Goal: Transaction & Acquisition: Purchase product/service

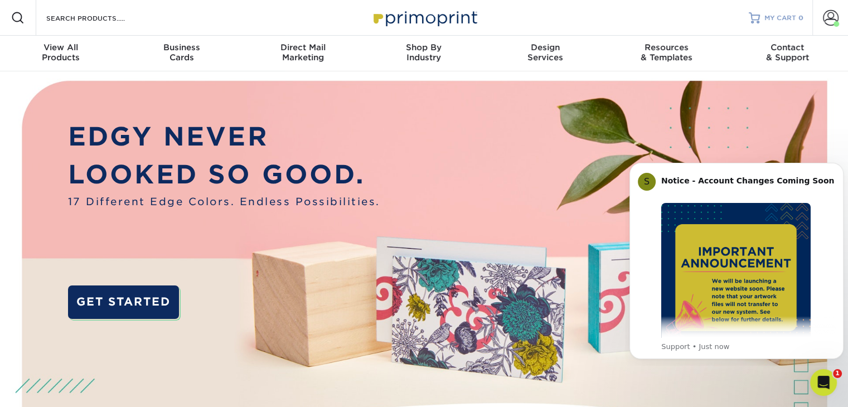
click at [782, 25] on link "MY CART 0" at bounding box center [776, 18] width 55 height 36
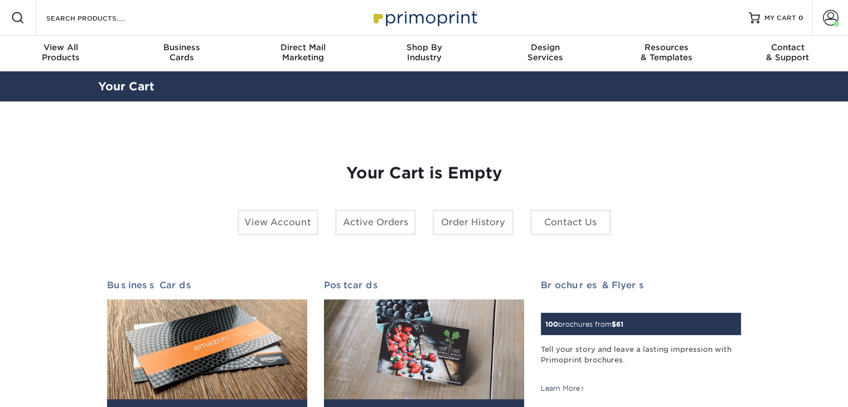
click at [826, 13] on span at bounding box center [831, 18] width 16 height 16
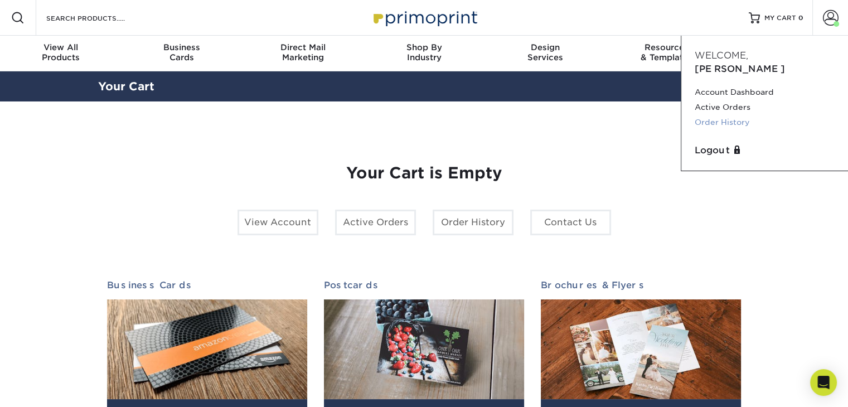
click at [727, 115] on link "Order History" at bounding box center [765, 122] width 140 height 15
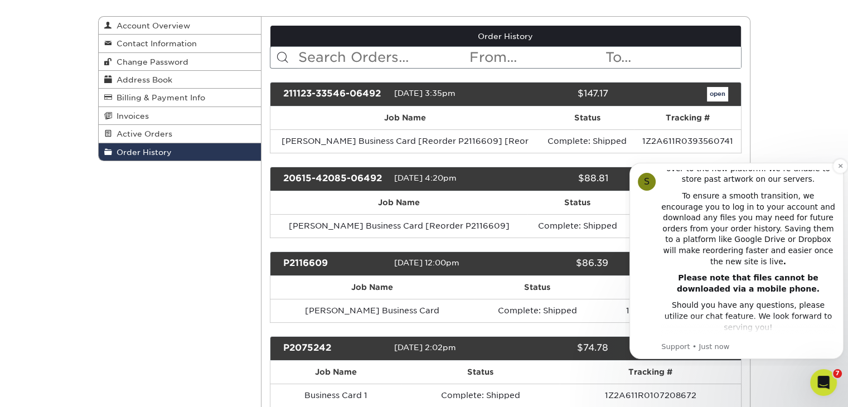
scroll to position [229, 0]
click at [839, 162] on button "Dismiss notification" at bounding box center [840, 166] width 14 height 14
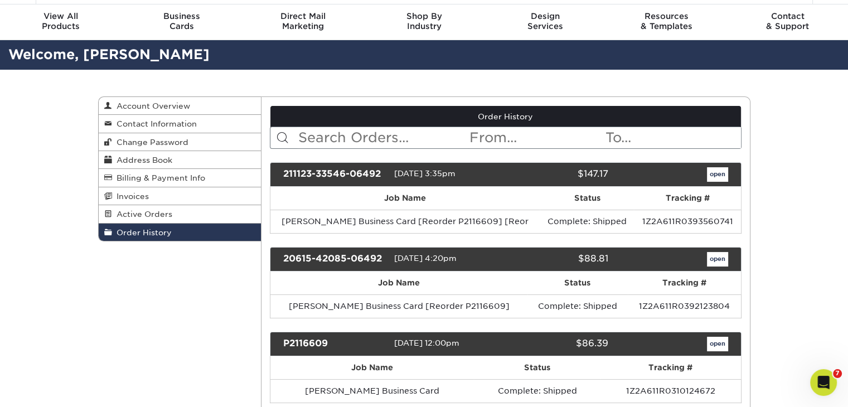
scroll to position [56, 0]
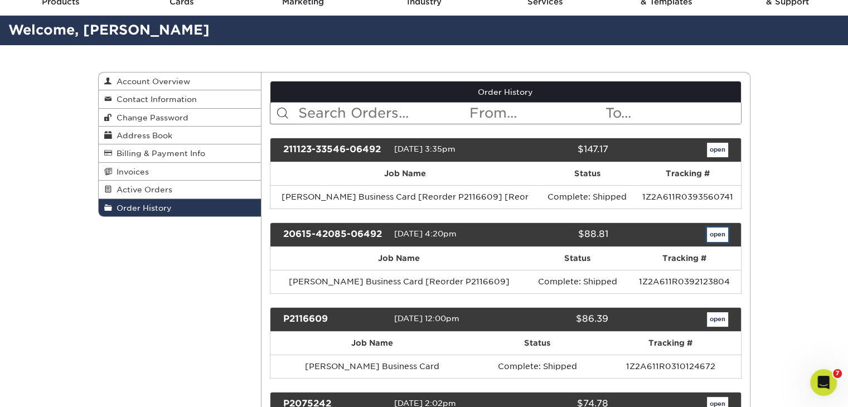
click at [714, 233] on link "open" at bounding box center [717, 235] width 21 height 14
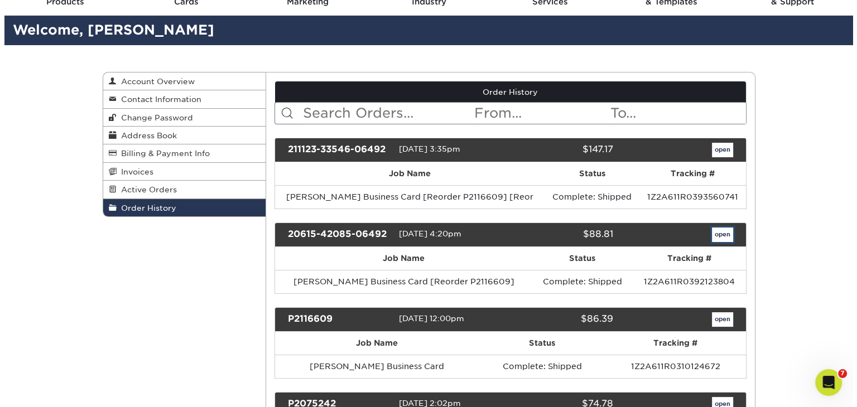
scroll to position [0, 0]
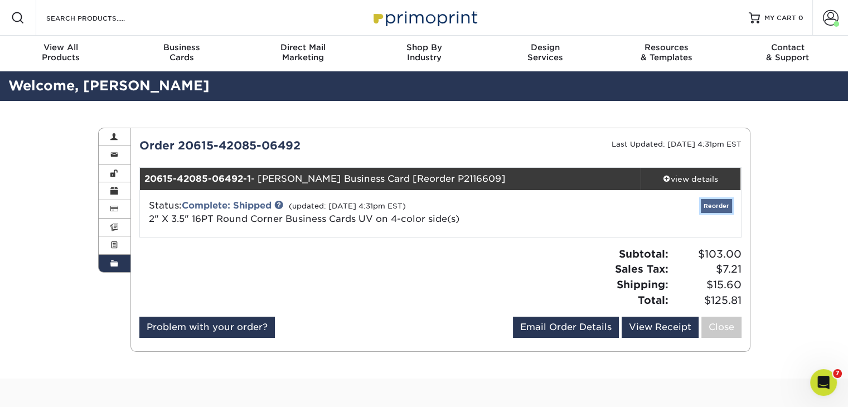
click at [712, 205] on link "Reorder" at bounding box center [716, 206] width 31 height 14
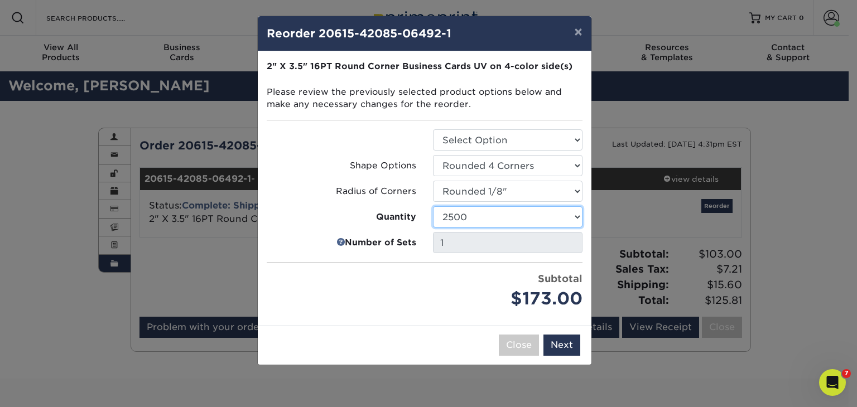
click at [573, 219] on select "100 250 500 1000 2500 5000 10000 15000 20000 25000" at bounding box center [507, 216] width 149 height 21
select select "52e3d710-0e8f-4d4d-8560-7d4d8655be69"
click at [433, 206] on select "100 250 500 1000 2500 5000 10000 15000 20000 25000" at bounding box center [507, 216] width 149 height 21
click at [491, 279] on div "Subtotal $94.00" at bounding box center [507, 292] width 149 height 40
click at [551, 340] on button "Next" at bounding box center [561, 345] width 37 height 21
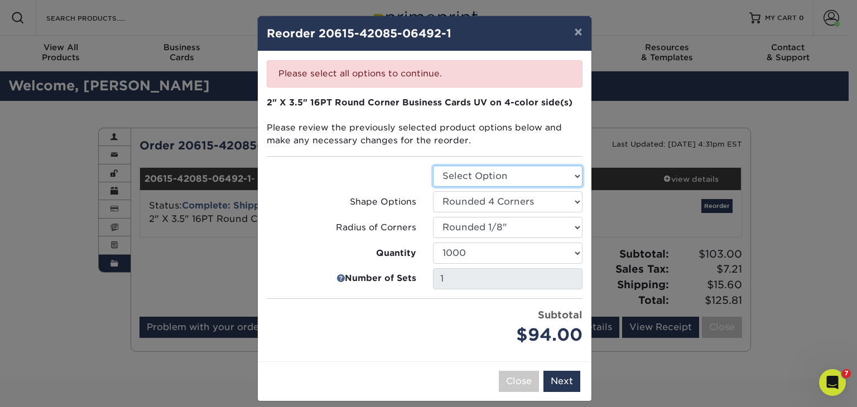
click at [503, 170] on select "Select Option Business Cards" at bounding box center [507, 176] width 149 height 21
select select "3b5148f1-0588-4f88-a218-97bcfdce65c1"
click at [433, 166] on select "Select Option Business Cards" at bounding box center [507, 176] width 149 height 21
click at [555, 380] on button "Next" at bounding box center [561, 381] width 37 height 21
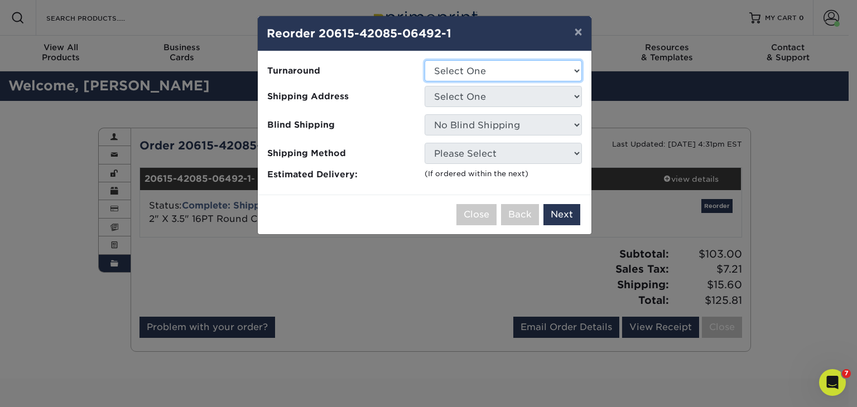
click at [567, 70] on select "Select One 2-4 Business Days 2 Day Next Business Day" at bounding box center [502, 70] width 157 height 21
select select "1b2a7d37-33a8-4094-bd0c-bff7485e1fe1"
click at [424, 60] on select "Select One 2-4 Business Days 2 Day Next Business Day" at bounding box center [502, 70] width 157 height 21
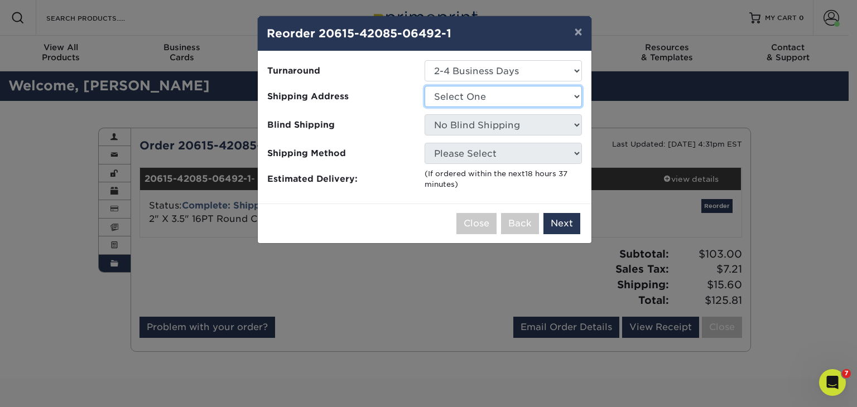
click at [539, 100] on select "Select One Home" at bounding box center [502, 96] width 157 height 21
select select "73914"
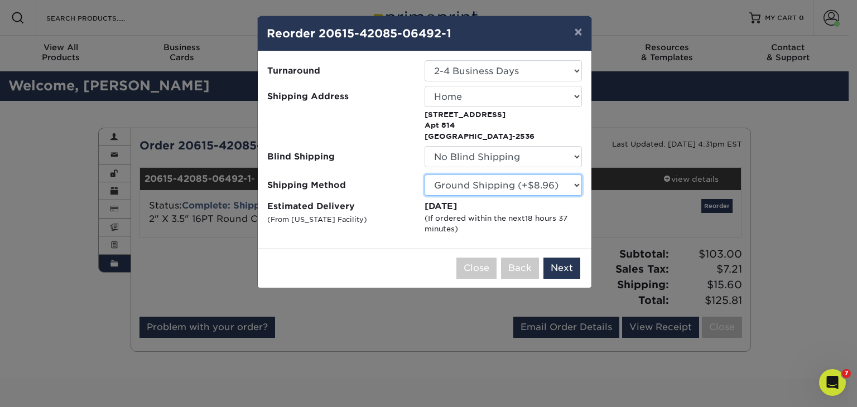
click at [550, 188] on select "Please Select Ground Shipping (+$8.96) 3 Day Shipping Service (+$20.04) 2 Day A…" at bounding box center [502, 185] width 157 height 21
click at [557, 259] on button "Next" at bounding box center [561, 268] width 37 height 21
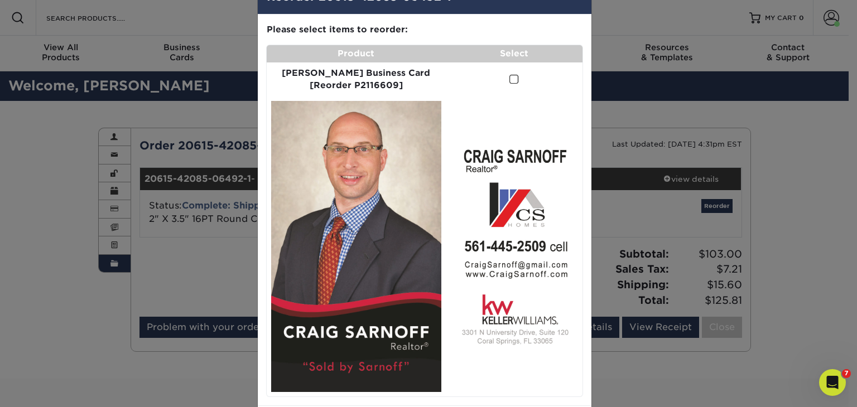
scroll to position [56, 0]
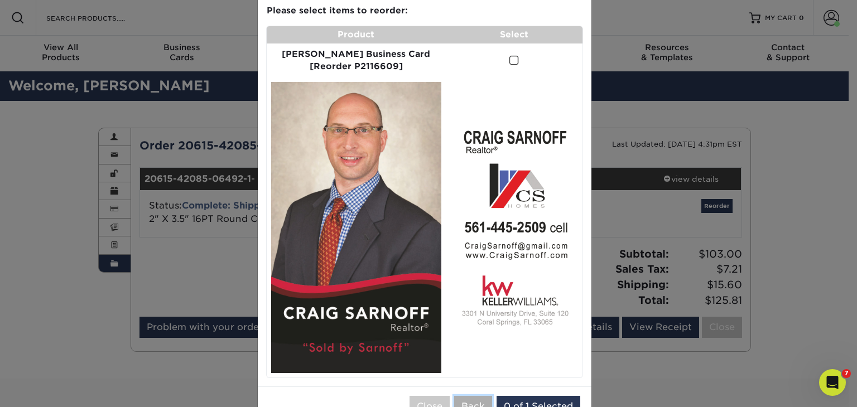
click at [469, 396] on button "Back" at bounding box center [473, 406] width 38 height 21
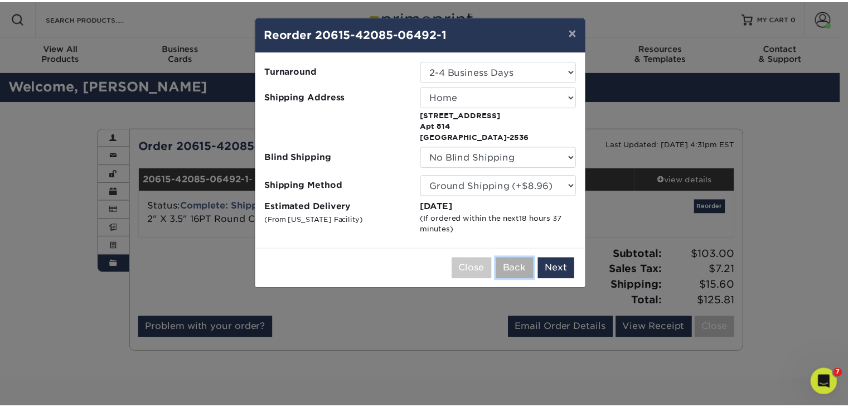
scroll to position [0, 0]
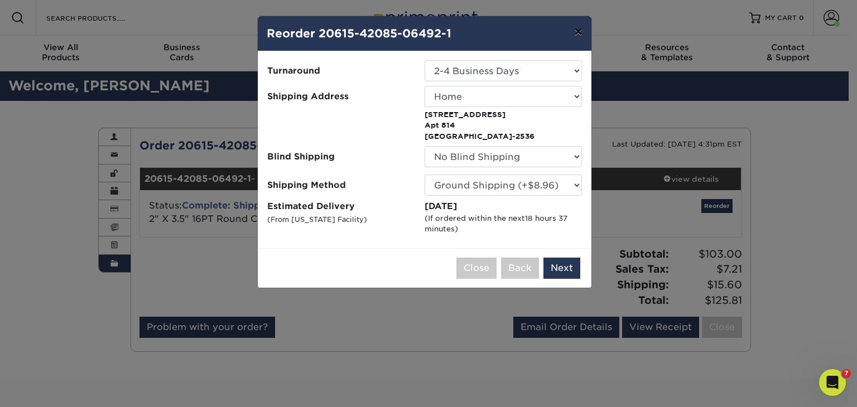
click at [582, 36] on button "×" at bounding box center [578, 31] width 26 height 31
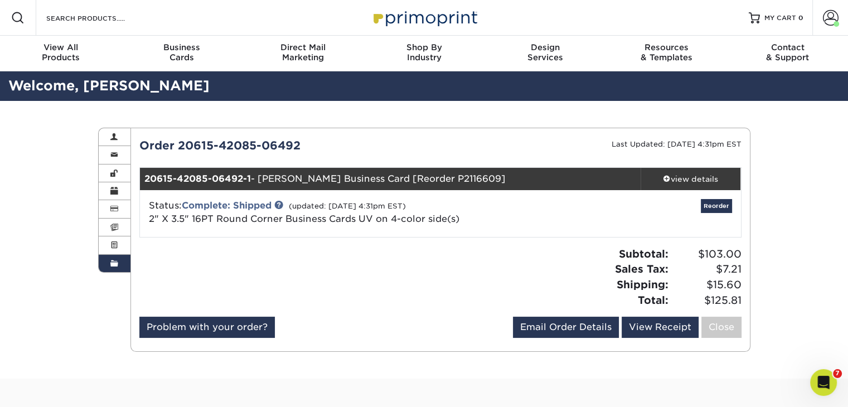
click at [373, 286] on div at bounding box center [286, 281] width 310 height 70
click at [823, 14] on span at bounding box center [831, 18] width 16 height 16
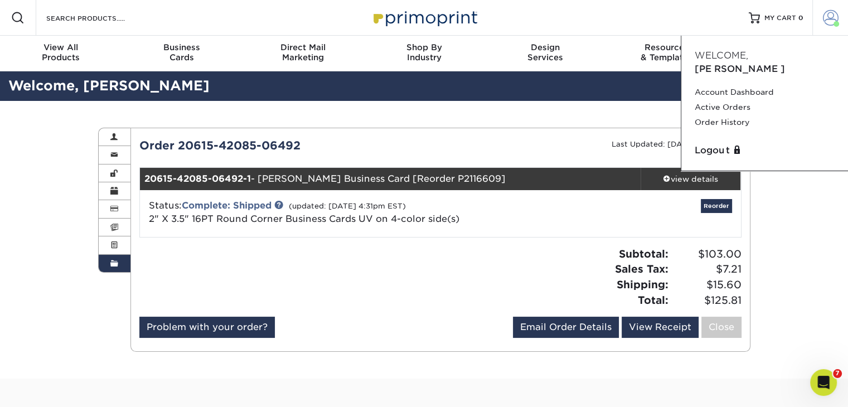
click at [825, 18] on span at bounding box center [831, 18] width 16 height 16
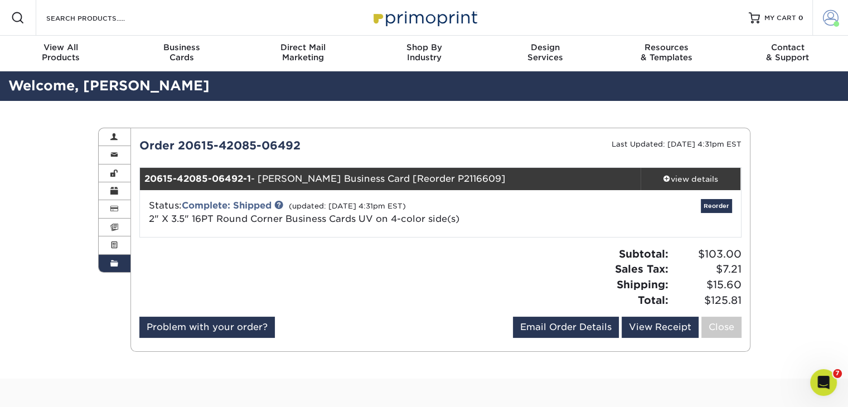
click at [825, 18] on span at bounding box center [831, 18] width 16 height 16
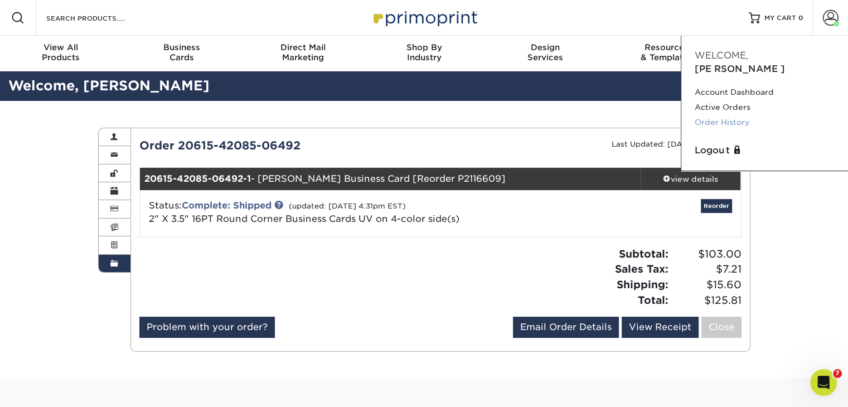
click at [732, 115] on link "Order History" at bounding box center [765, 122] width 140 height 15
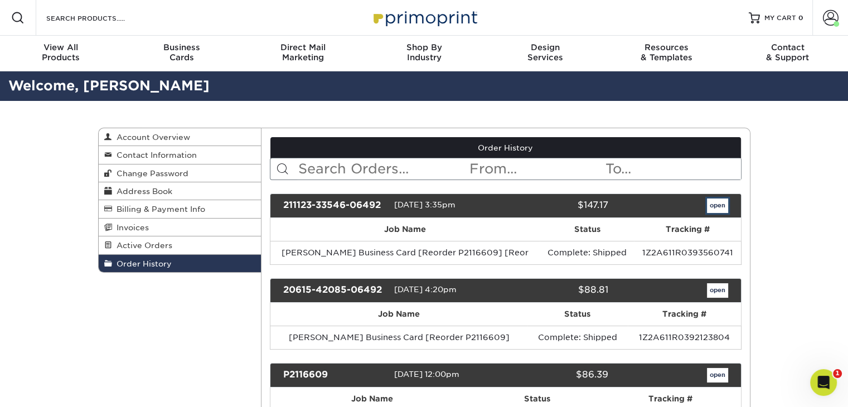
click at [713, 203] on link "open" at bounding box center [717, 206] width 21 height 14
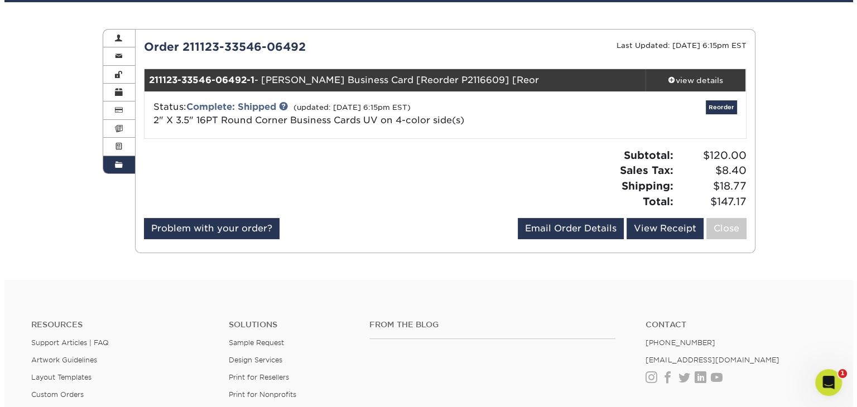
scroll to position [112, 0]
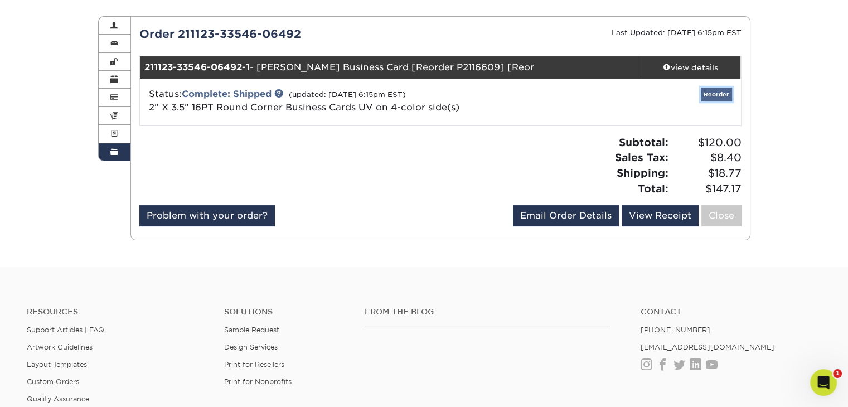
click at [725, 93] on link "Reorder" at bounding box center [716, 95] width 31 height 14
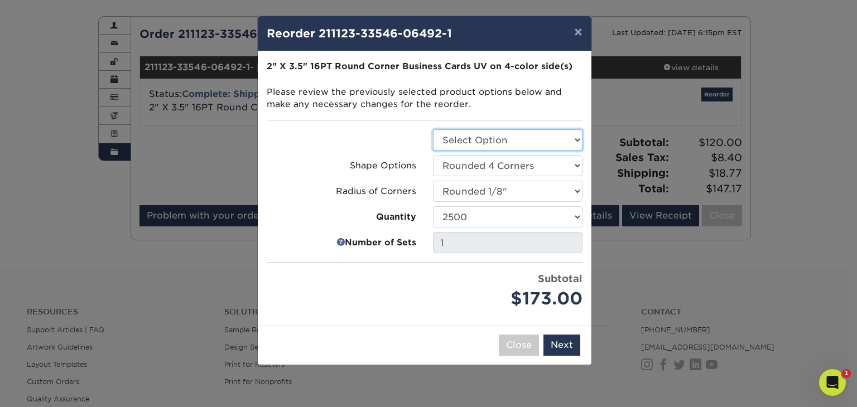
click at [525, 143] on select "Select Option Business Cards" at bounding box center [507, 139] width 149 height 21
select select "3b5148f1-0588-4f88-a218-97bcfdce65c1"
click at [433, 129] on select "Select Option Business Cards" at bounding box center [507, 139] width 149 height 21
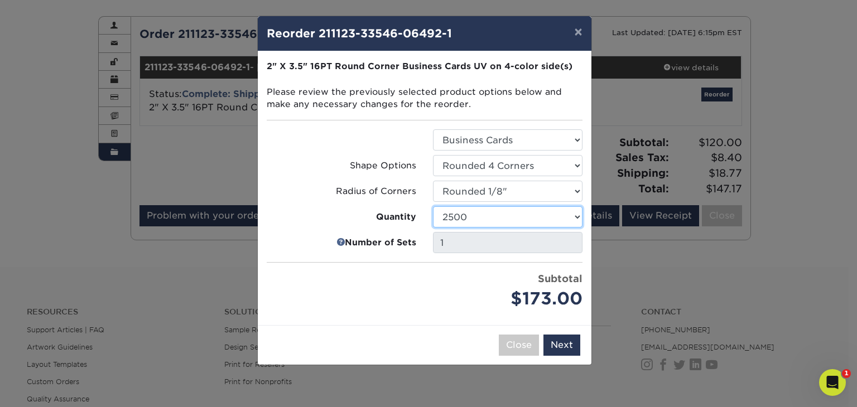
click at [518, 221] on select "100 250 500 1000 2500 5000 10000 15000 20000 25000" at bounding box center [507, 216] width 149 height 21
select select "52e3d710-0e8f-4d4d-8560-7d4d8655be69"
click at [433, 206] on select "100 250 500 1000 2500 5000 10000 15000 20000 25000" at bounding box center [507, 216] width 149 height 21
click at [562, 338] on button "Next" at bounding box center [561, 345] width 37 height 21
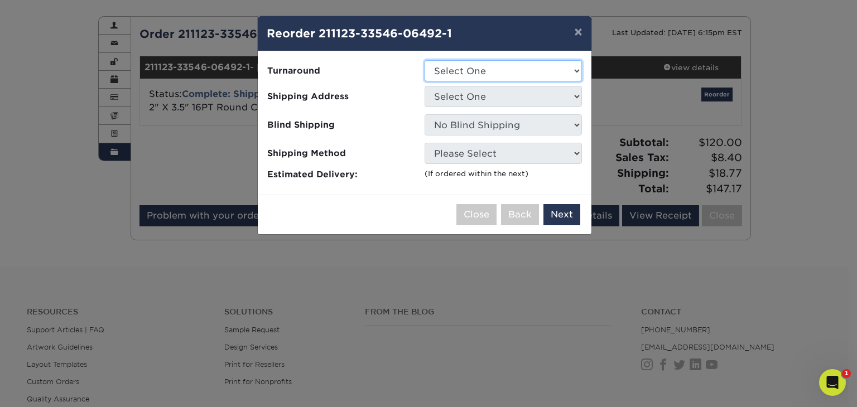
click at [472, 71] on select "Select One 2-4 Business Days 2 Day Next Business Day" at bounding box center [502, 70] width 157 height 21
select select "1b2a7d37-33a8-4094-bd0c-bff7485e1fe1"
click at [424, 60] on select "Select One 2-4 Business Days 2 Day Next Business Day" at bounding box center [502, 70] width 157 height 21
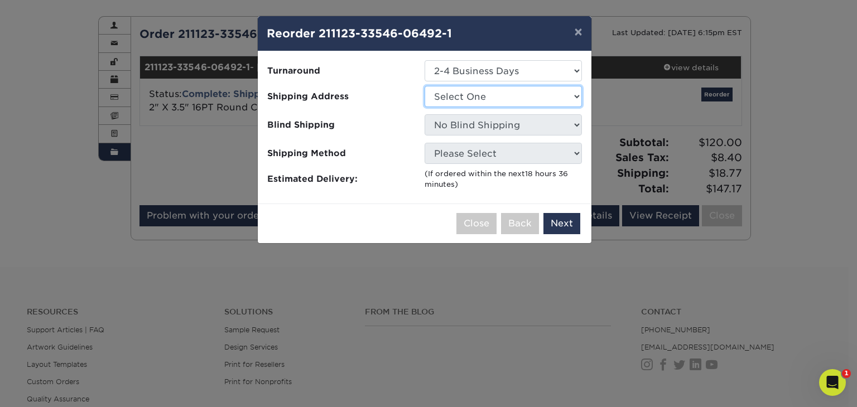
click at [494, 99] on select "Select One Home" at bounding box center [502, 96] width 157 height 21
select select "73914"
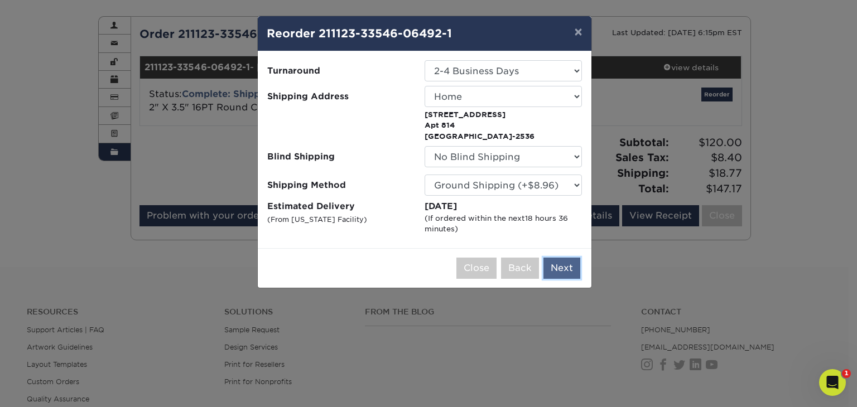
click at [556, 265] on button "Next" at bounding box center [561, 268] width 37 height 21
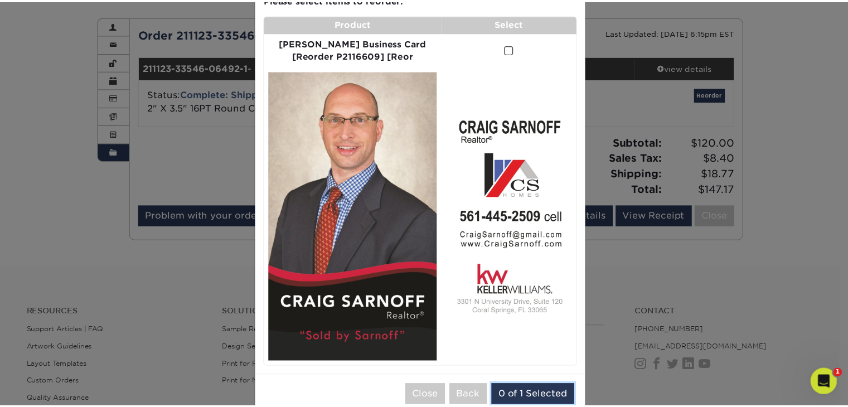
scroll to position [68, 0]
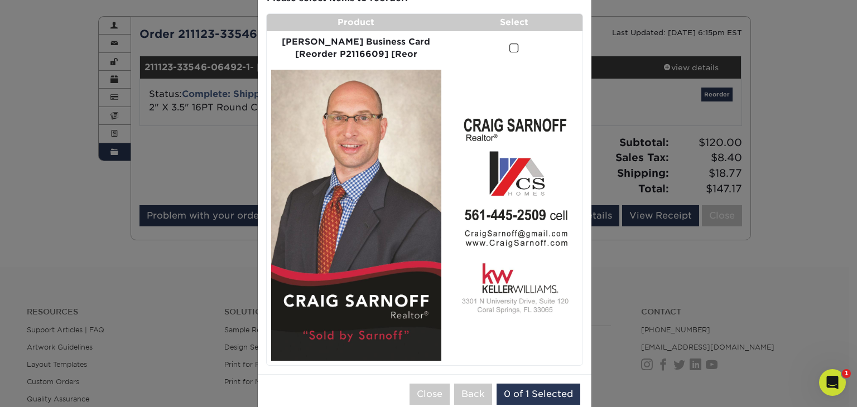
click at [509, 48] on span at bounding box center [513, 48] width 9 height 11
click at [0, 0] on input "checkbox" at bounding box center [0, 0] width 0 height 0
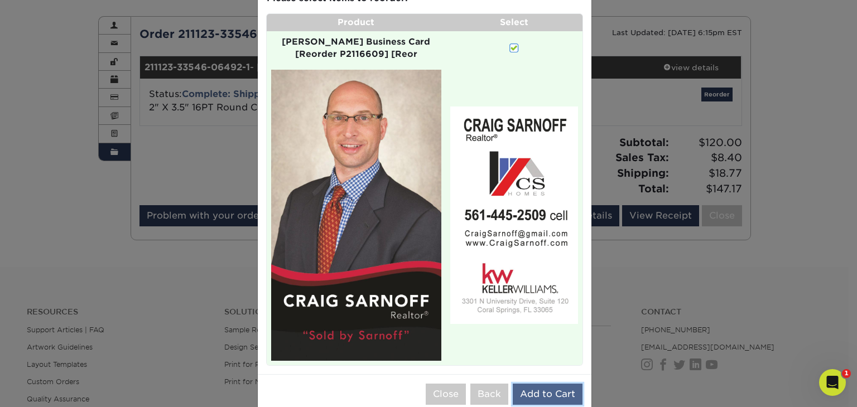
click at [543, 384] on button "Add to Cart" at bounding box center [547, 394] width 70 height 21
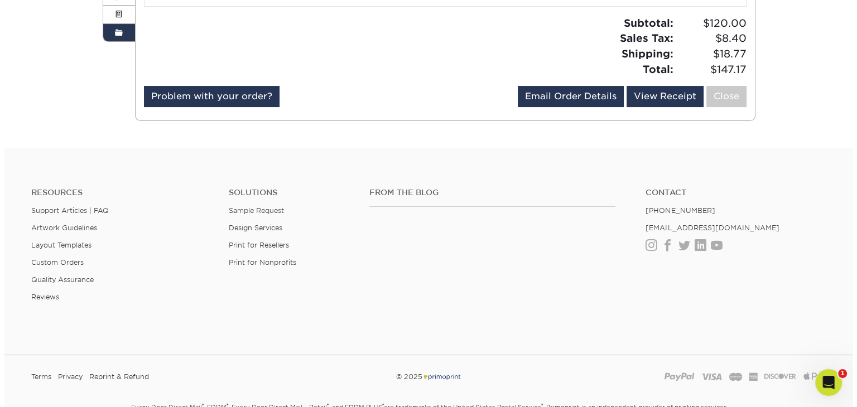
scroll to position [74, 0]
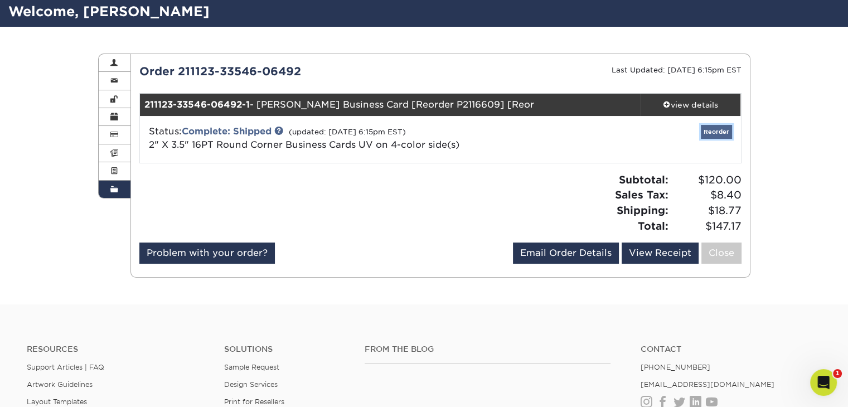
click at [723, 133] on link "Reorder" at bounding box center [716, 132] width 31 height 14
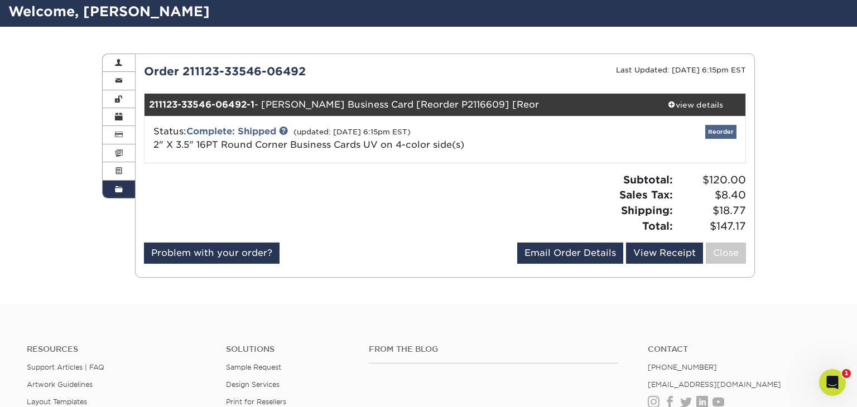
scroll to position [0, 0]
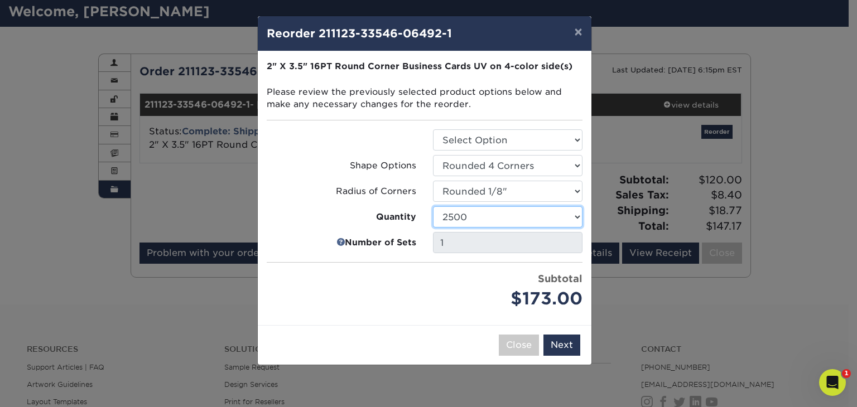
click at [522, 212] on select "100 250 500 1000 2500 5000 10000 15000 20000 25000" at bounding box center [507, 216] width 149 height 21
select select "52e3d710-0e8f-4d4d-8560-7d4d8655be69"
click at [433, 206] on select "100 250 500 1000 2500 5000 10000 15000 20000 25000" at bounding box center [507, 216] width 149 height 21
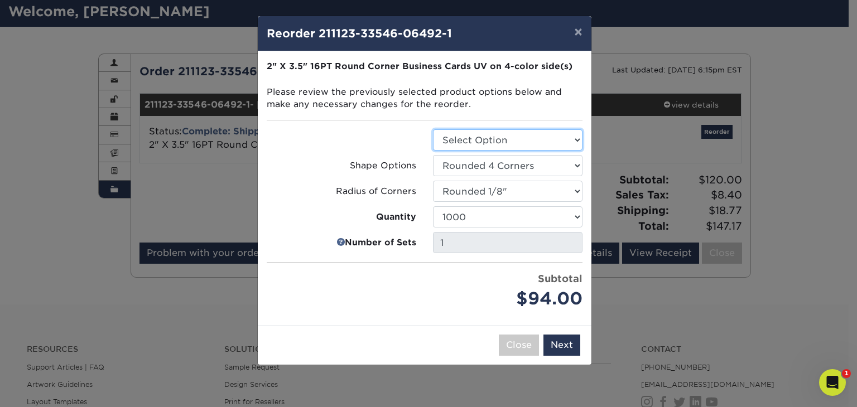
click at [541, 141] on select "Select Option Business Cards" at bounding box center [507, 139] width 149 height 21
select select "3b5148f1-0588-4f88-a218-97bcfdce65c1"
click at [433, 129] on select "Select Option Business Cards" at bounding box center [507, 139] width 149 height 21
click at [453, 293] on div "$94.00" at bounding box center [507, 299] width 149 height 26
click at [457, 288] on div "$94.00" at bounding box center [507, 299] width 149 height 26
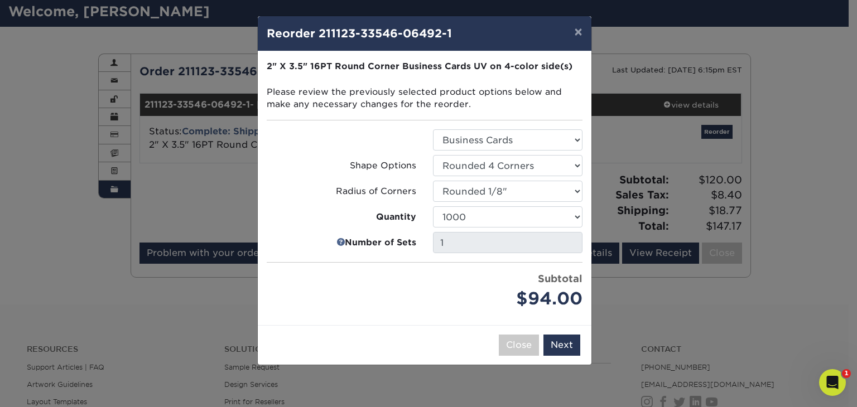
click at [457, 284] on div "Subtotal $94.00" at bounding box center [507, 292] width 149 height 40
click at [560, 344] on button "Next" at bounding box center [561, 345] width 37 height 21
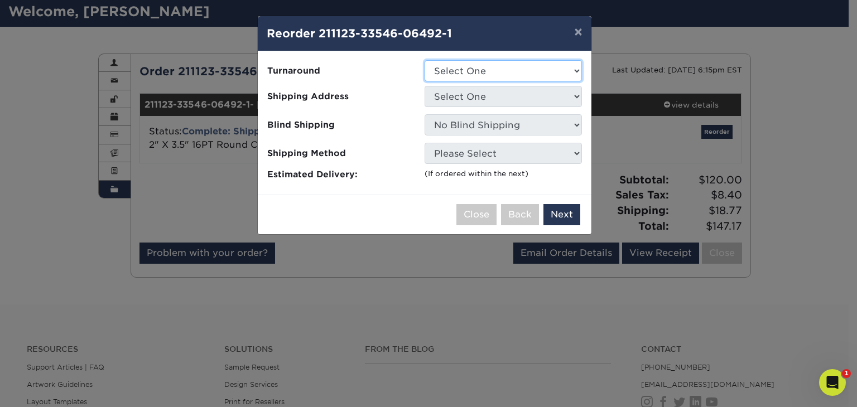
click at [475, 71] on select "Select One 2-4 Business Days 2 Day Next Business Day" at bounding box center [502, 70] width 157 height 21
select select "1b2a7d37-33a8-4094-bd0c-bff7485e1fe1"
click at [424, 60] on select "Select One 2-4 Business Days 2 Day Next Business Day" at bounding box center [502, 70] width 157 height 21
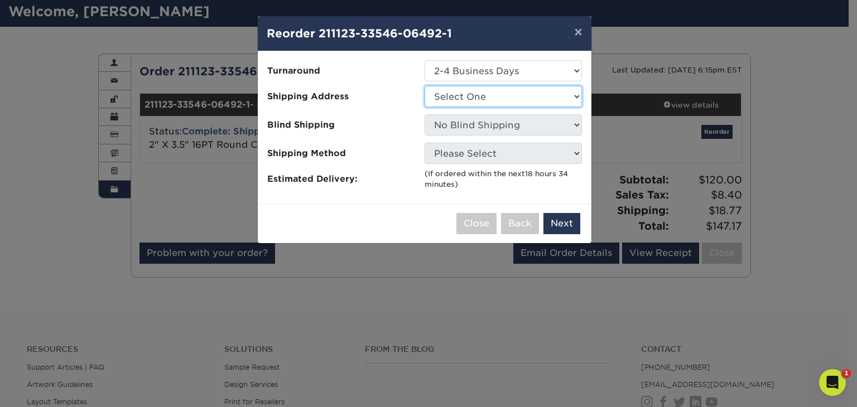
click at [480, 96] on select "Select One Home" at bounding box center [502, 96] width 157 height 21
select select "73914"
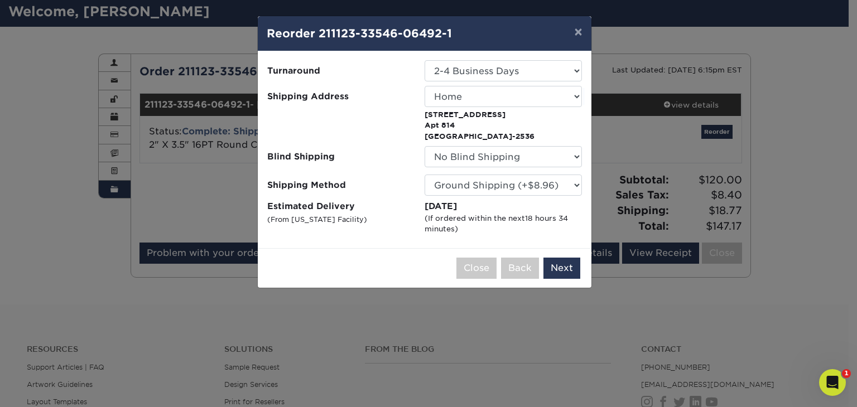
click at [564, 226] on div "(If ordered within the next 18 hours 34 minutes )" at bounding box center [502, 224] width 157 height 22
click at [565, 267] on button "Next" at bounding box center [561, 268] width 37 height 21
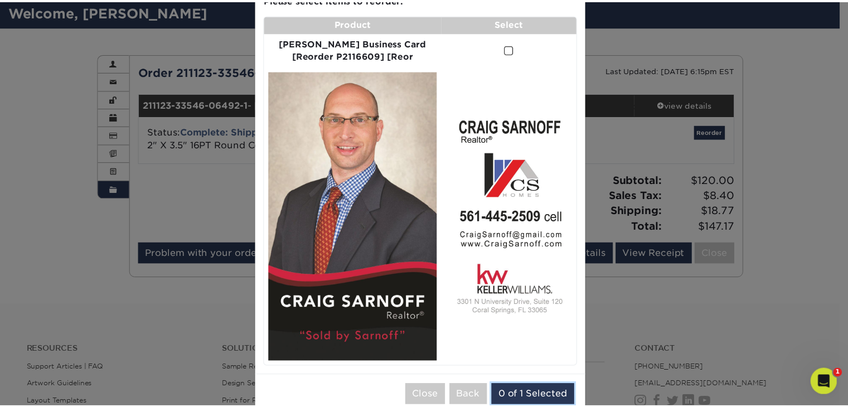
scroll to position [68, 0]
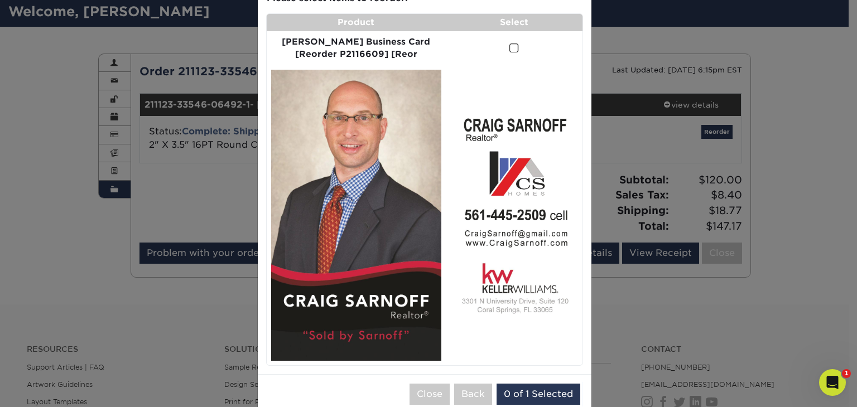
click at [509, 43] on span at bounding box center [513, 48] width 9 height 11
click at [0, 0] on input "checkbox" at bounding box center [0, 0] width 0 height 0
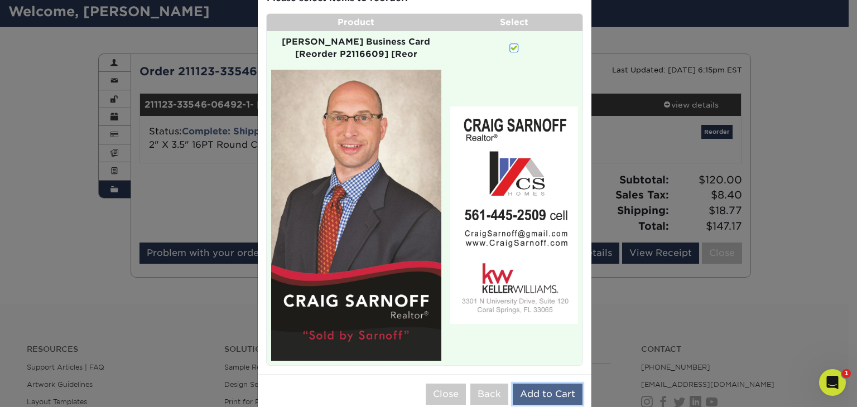
click at [539, 384] on button "Add to Cart" at bounding box center [547, 394] width 70 height 21
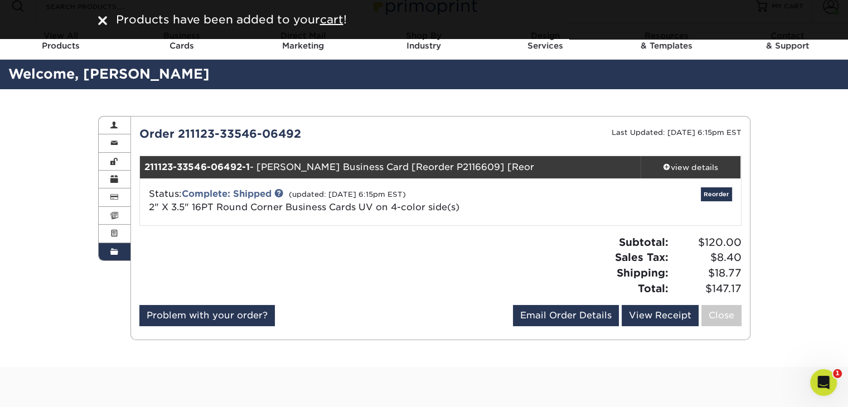
scroll to position [0, 0]
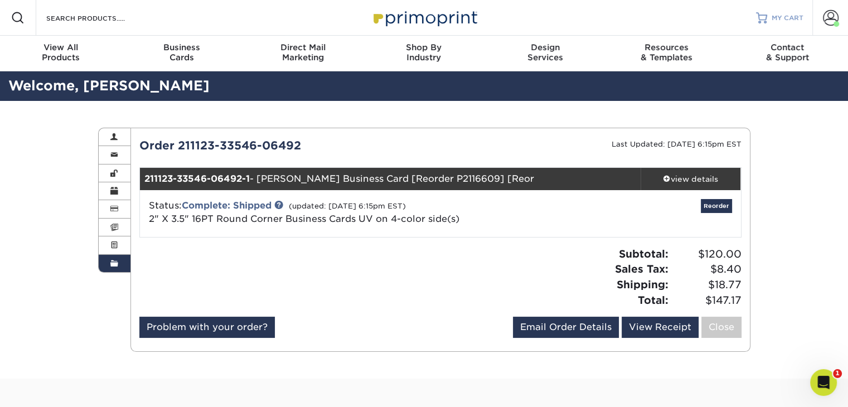
click at [781, 15] on span "MY CART" at bounding box center [788, 17] width 32 height 9
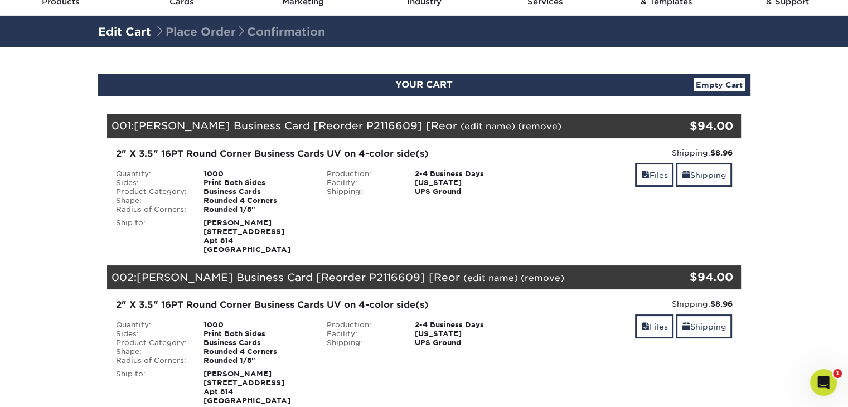
click at [515, 170] on div "2-4 Business Days" at bounding box center [468, 174] width 123 height 9
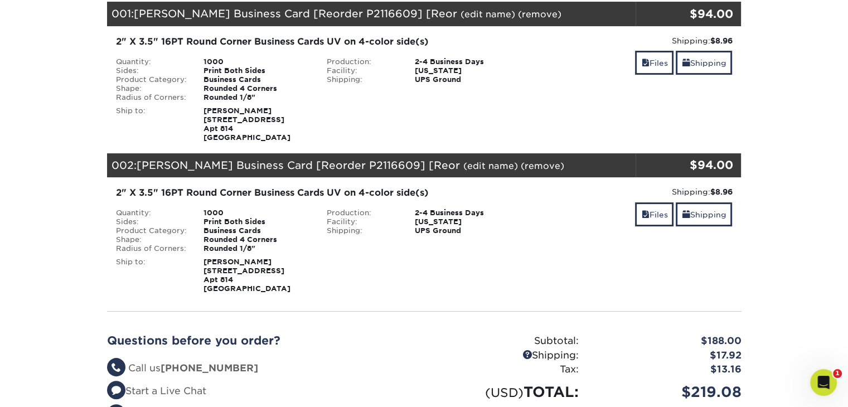
scroll to position [167, 0]
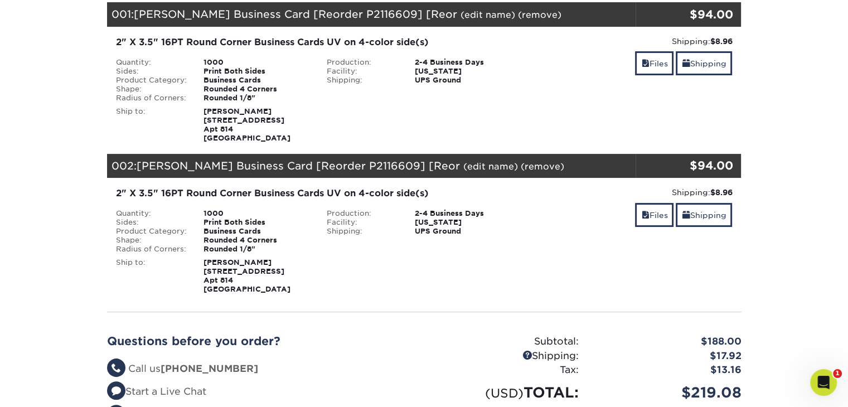
click at [521, 168] on link "(remove)" at bounding box center [542, 166] width 43 height 11
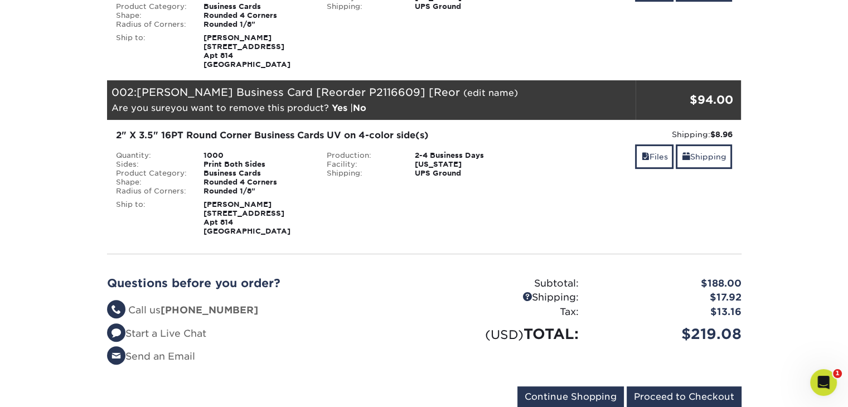
scroll to position [279, 0]
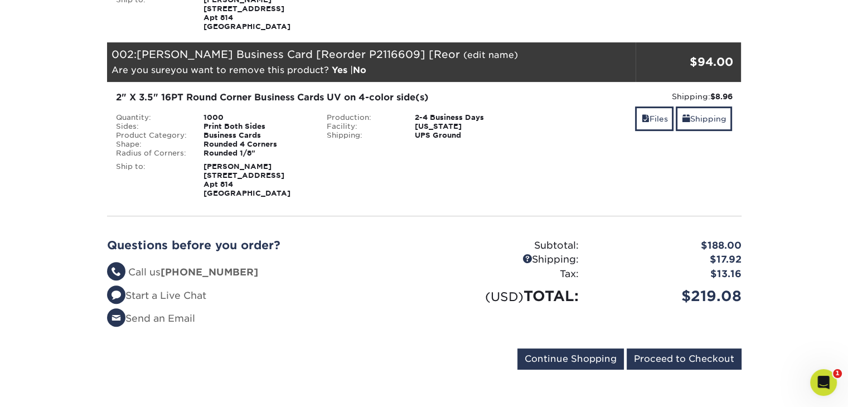
click at [339, 67] on link "Yes" at bounding box center [340, 70] width 16 height 11
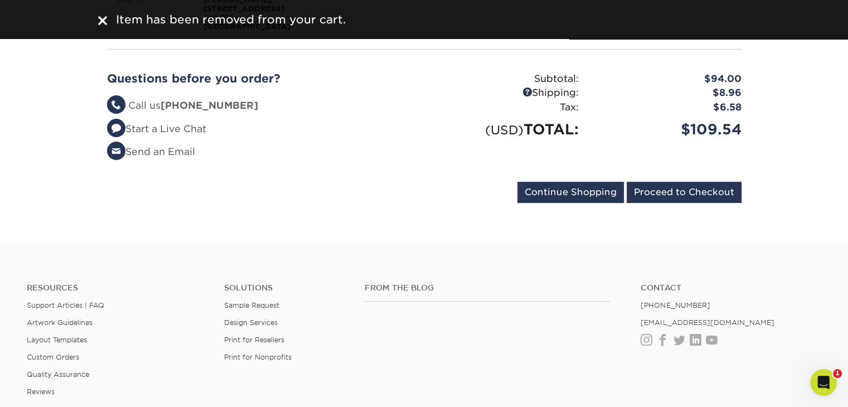
scroll to position [241, 0]
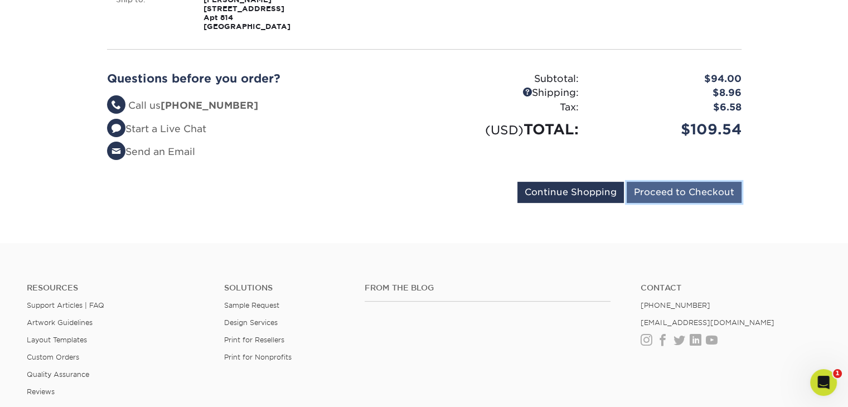
click at [663, 195] on input "Proceed to Checkout" at bounding box center [684, 192] width 115 height 21
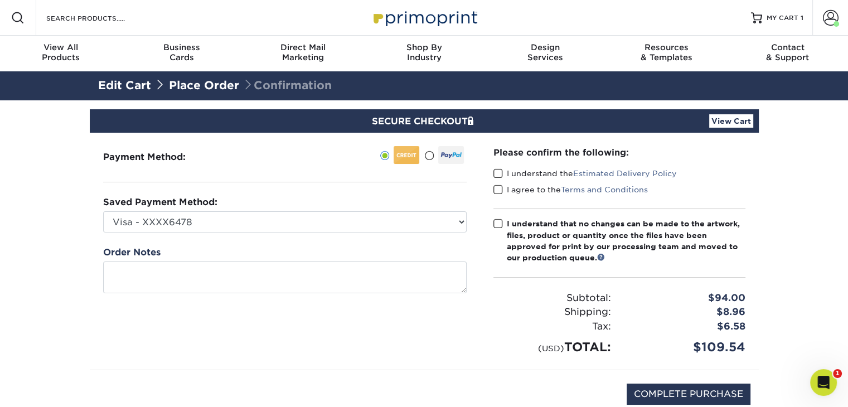
click at [506, 182] on div "I understand the Estimated Delivery Policy" at bounding box center [620, 176] width 252 height 16
click at [502, 175] on span at bounding box center [498, 173] width 9 height 11
click at [0, 0] on input "I understand the Estimated Delivery Policy" at bounding box center [0, 0] width 0 height 0
click at [501, 188] on span at bounding box center [498, 190] width 9 height 11
click at [0, 0] on input "I agree to the Terms and Conditions" at bounding box center [0, 0] width 0 height 0
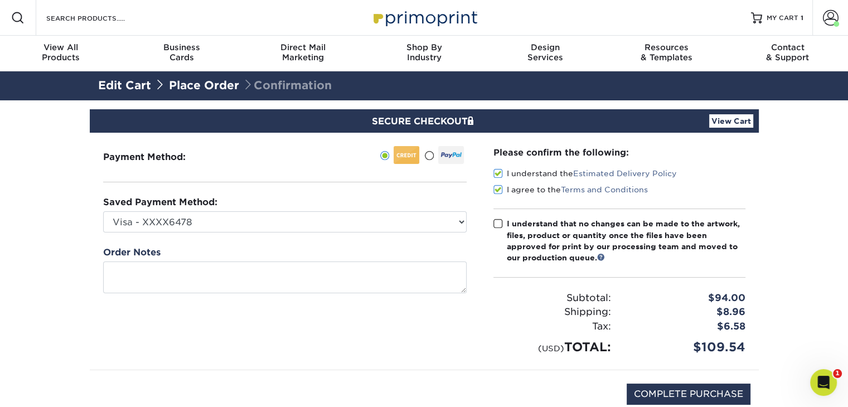
click at [495, 218] on label "I understand that no changes can be made to the artwork, files, product or quan…" at bounding box center [620, 241] width 252 height 46
click at [0, 0] on input "I understand that no changes can be made to the artwork, files, product or quan…" at bounding box center [0, 0] width 0 height 0
click at [723, 124] on link "View Cart" at bounding box center [731, 120] width 44 height 13
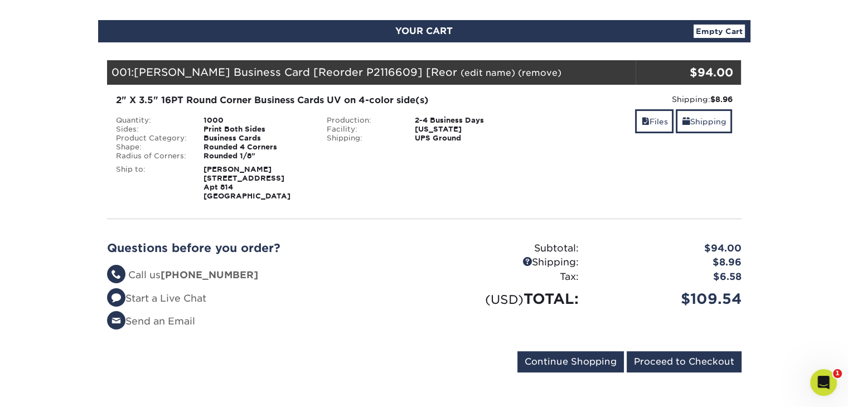
scroll to position [106, 0]
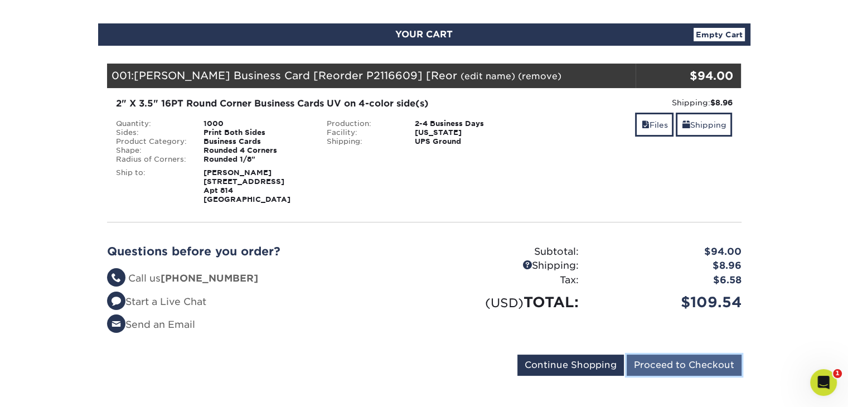
click at [692, 355] on input "Proceed to Checkout" at bounding box center [684, 365] width 115 height 21
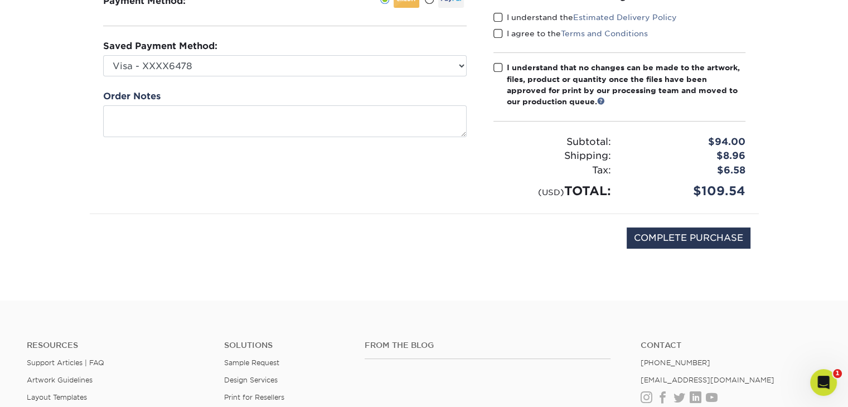
scroll to position [152, 0]
